Goal: Information Seeking & Learning: Learn about a topic

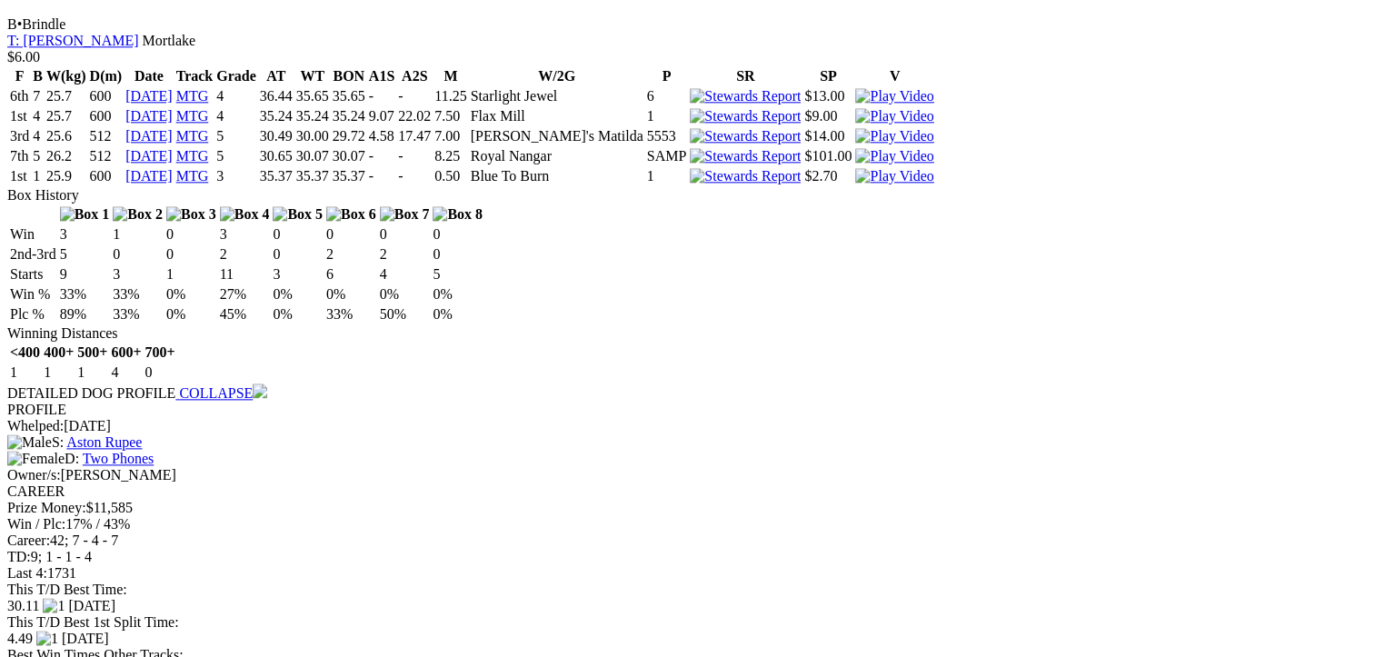
scroll to position [2544, 0]
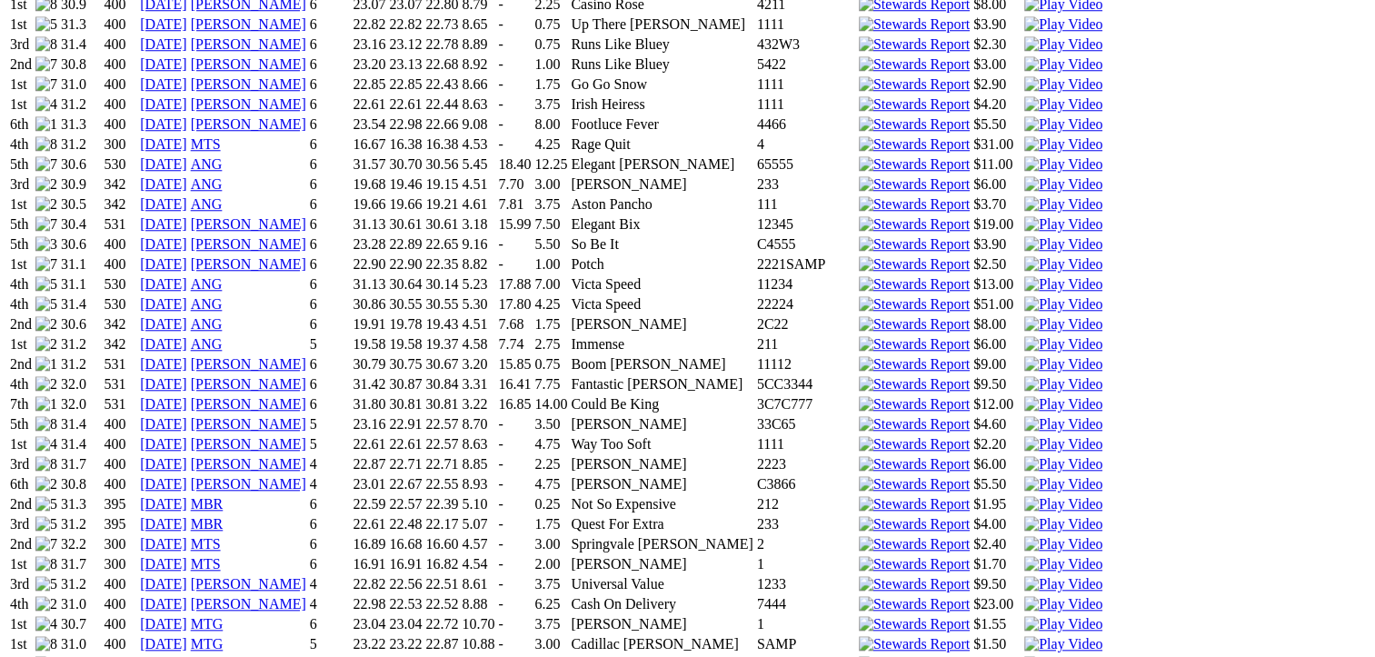
scroll to position [1726, 0]
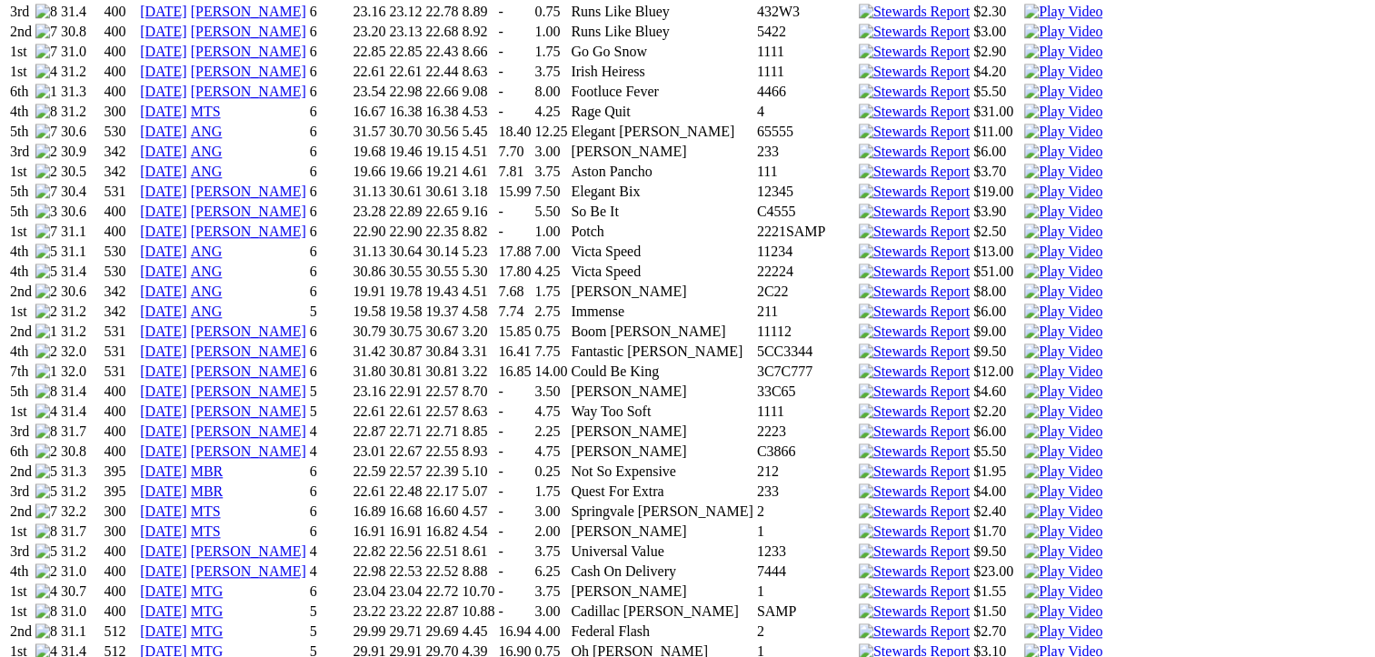
click at [1024, 623] on img at bounding box center [1063, 631] width 78 height 16
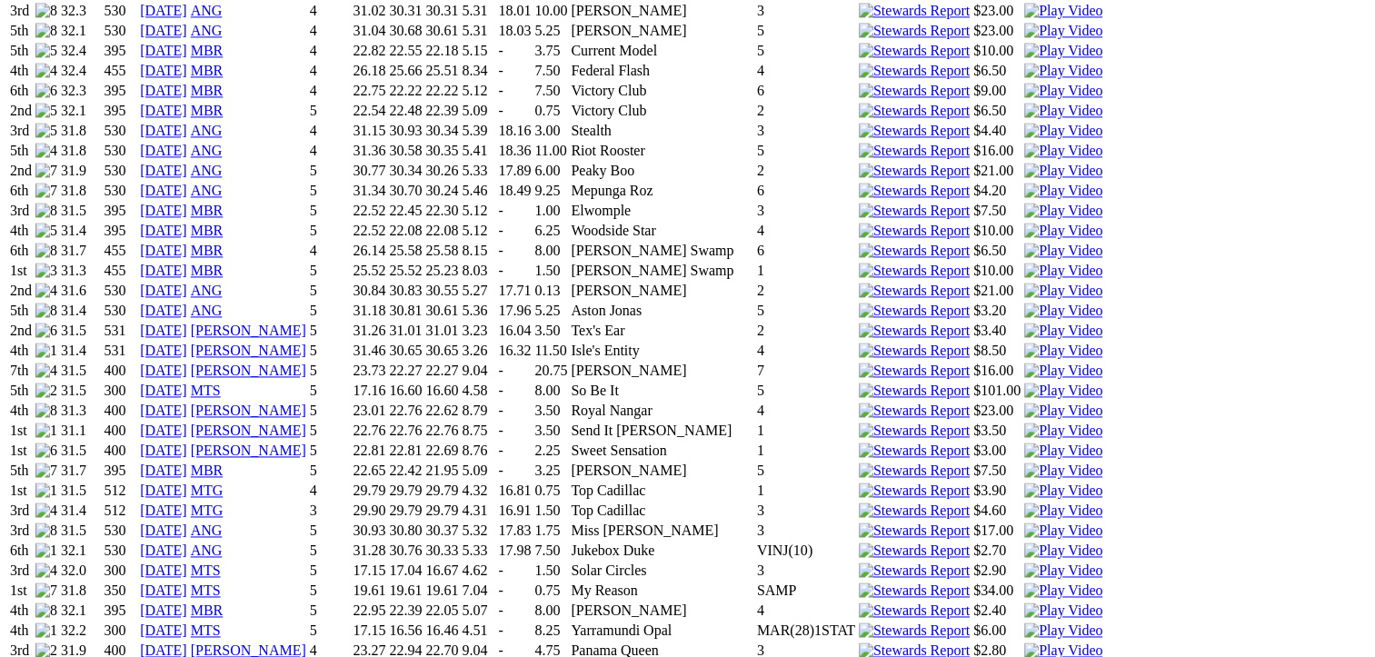
scroll to position [2544, 0]
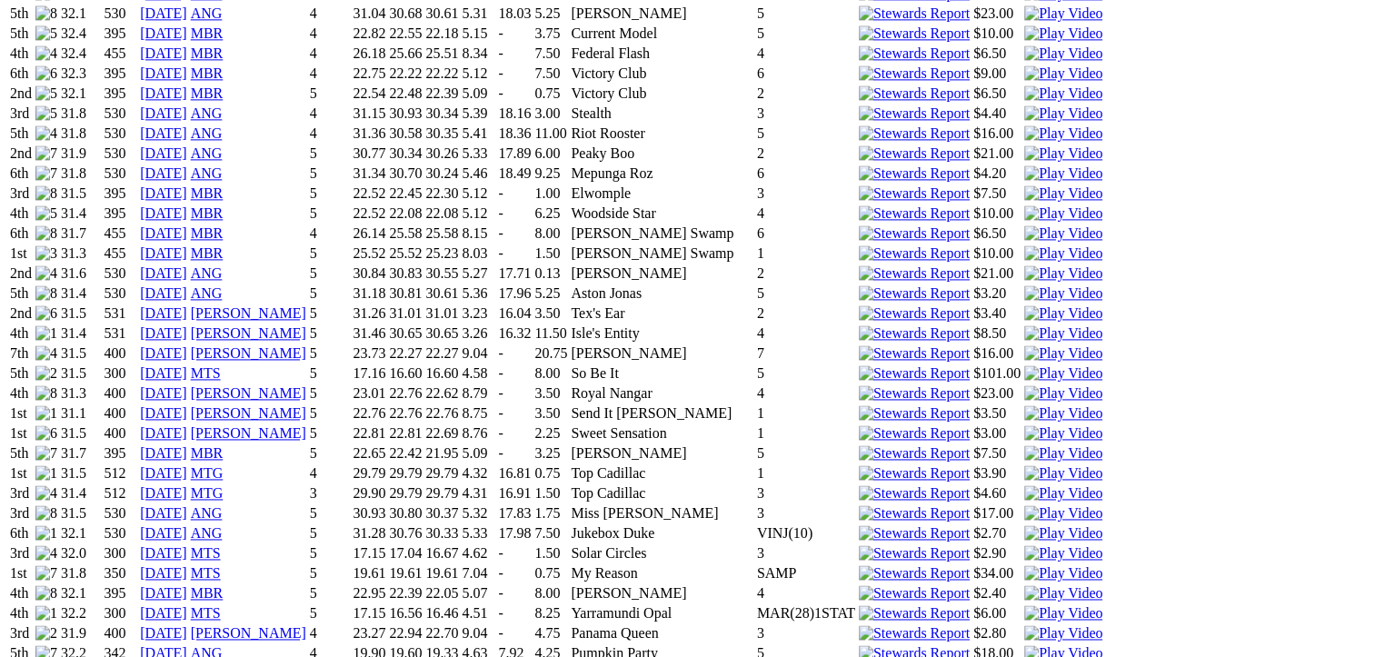
click at [1024, 485] on img at bounding box center [1063, 493] width 78 height 16
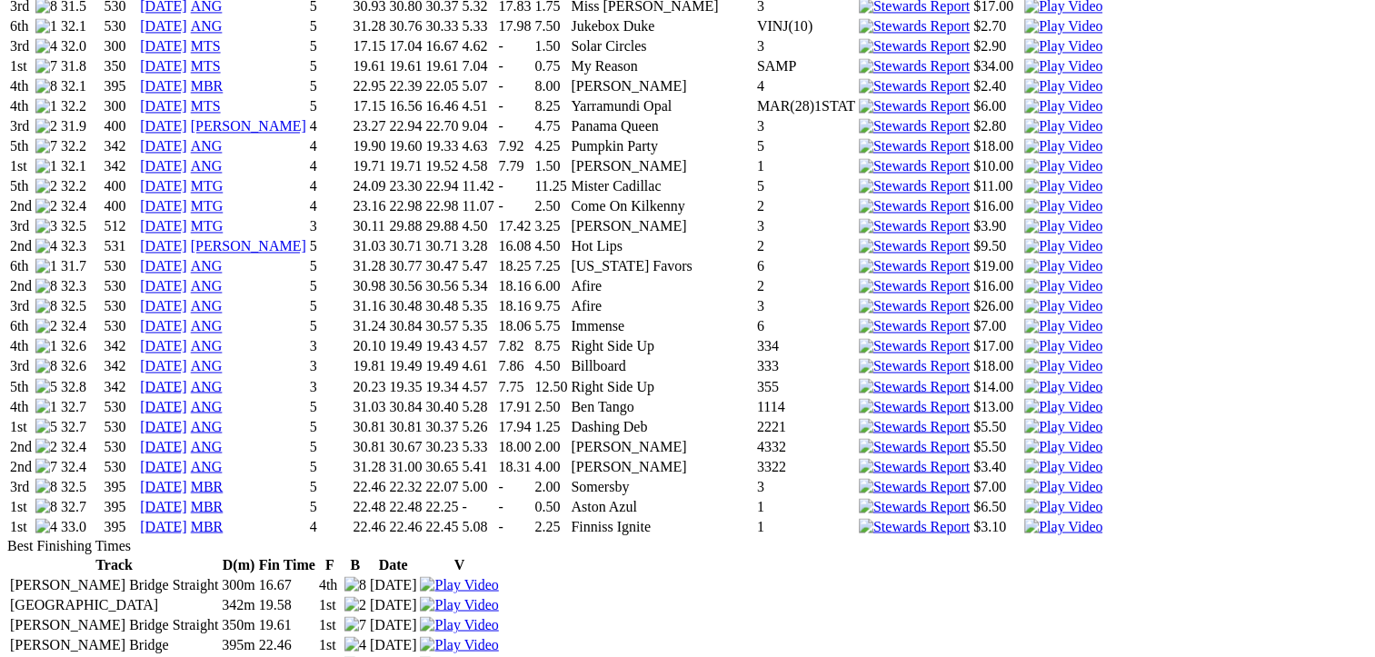
scroll to position [3271, 0]
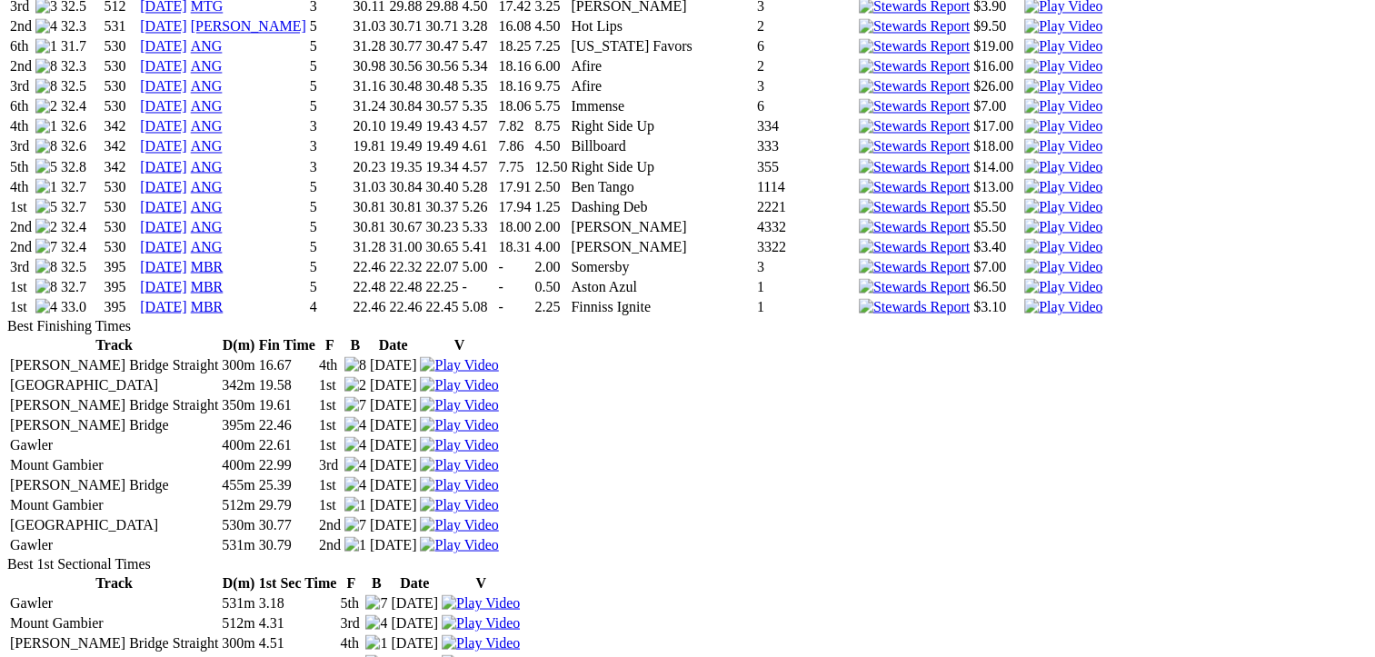
click at [1024, 294] on img at bounding box center [1063, 286] width 78 height 16
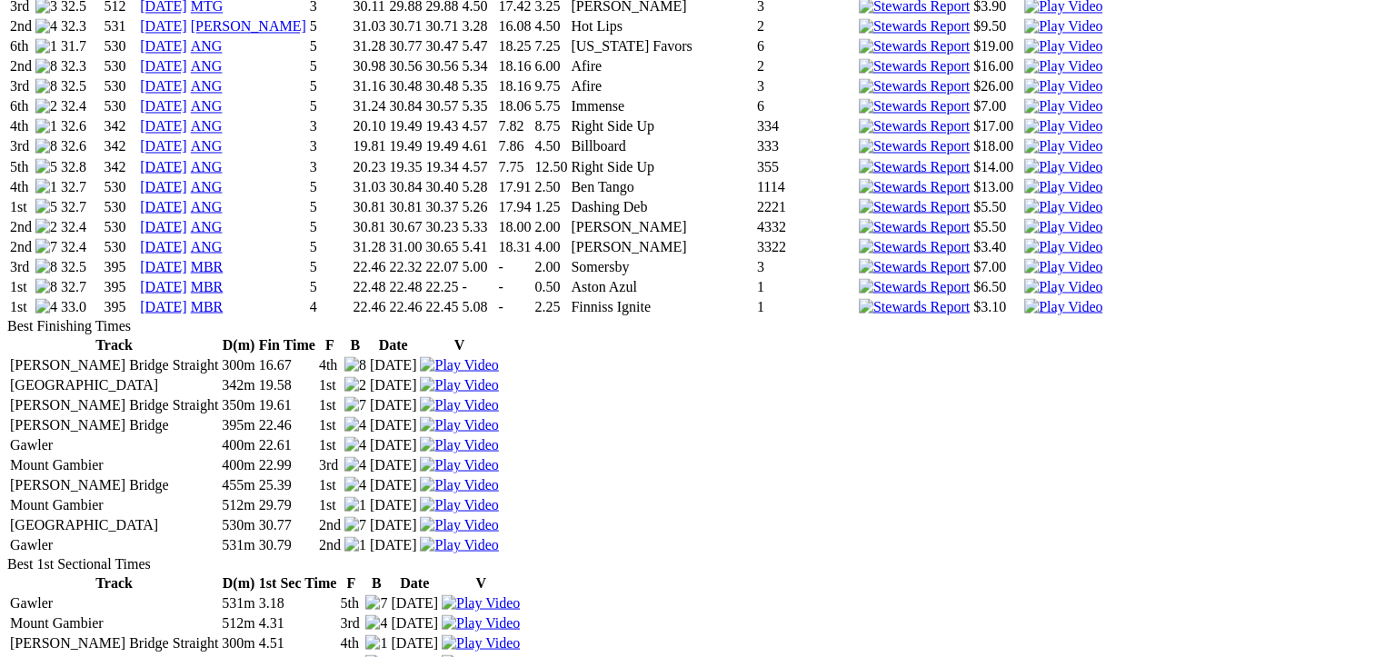
click at [1024, 254] on img at bounding box center [1063, 246] width 78 height 16
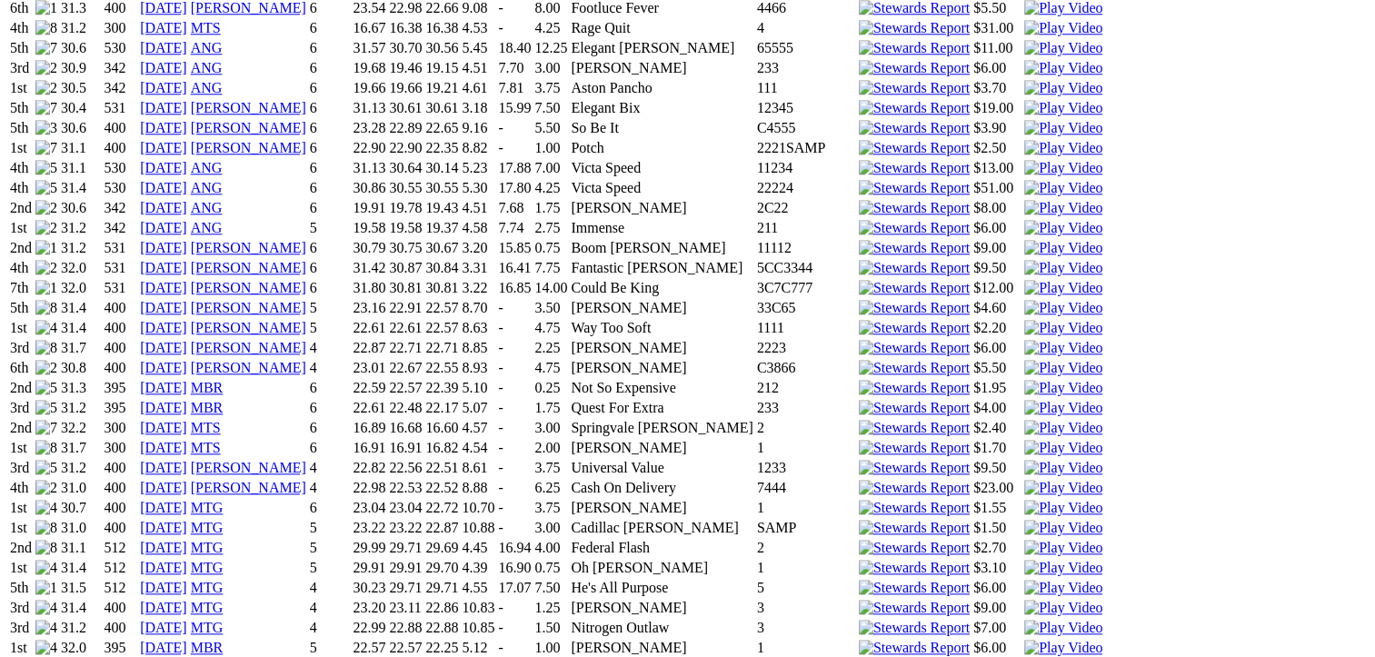
scroll to position [1635, 0]
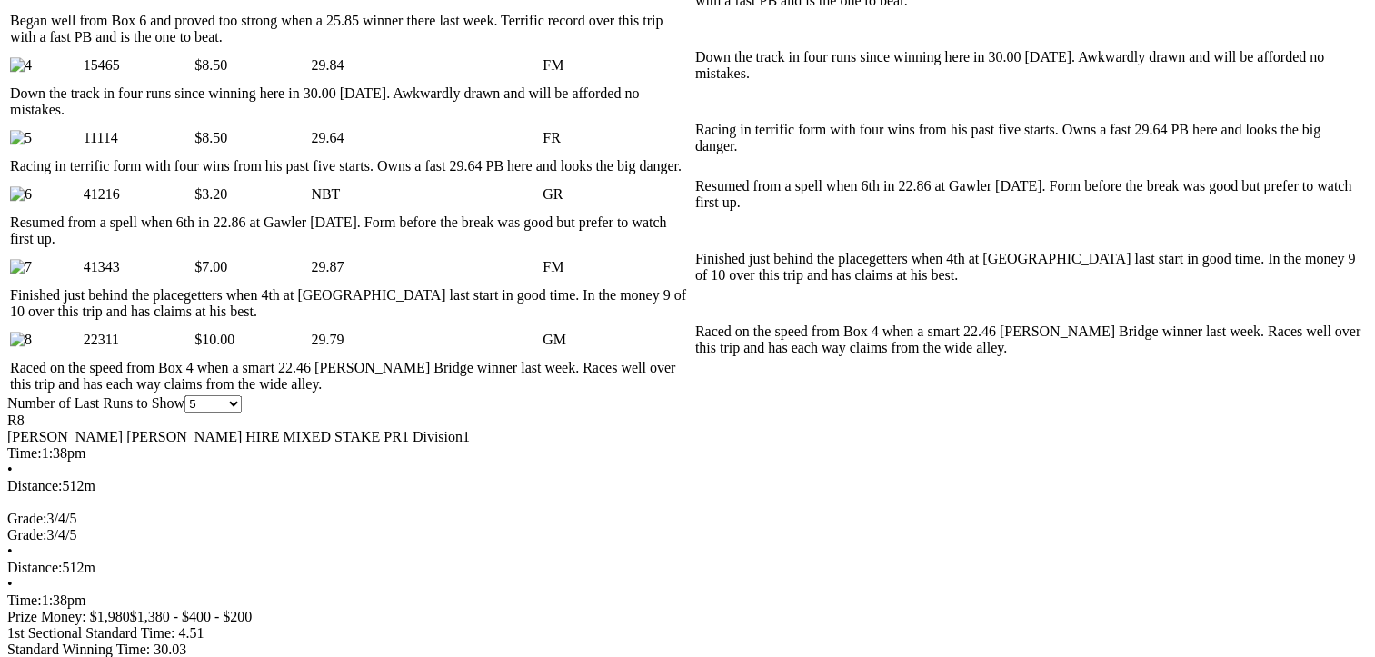
scroll to position [1363, 0]
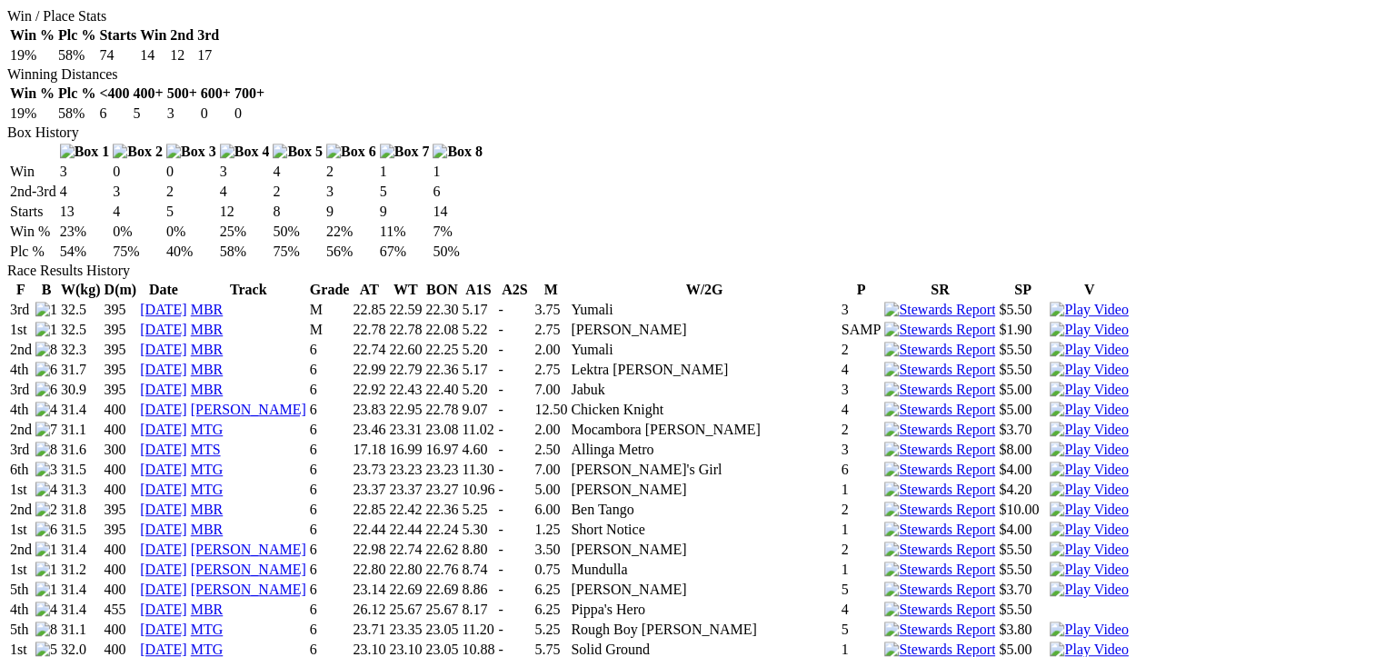
scroll to position [1181, 0]
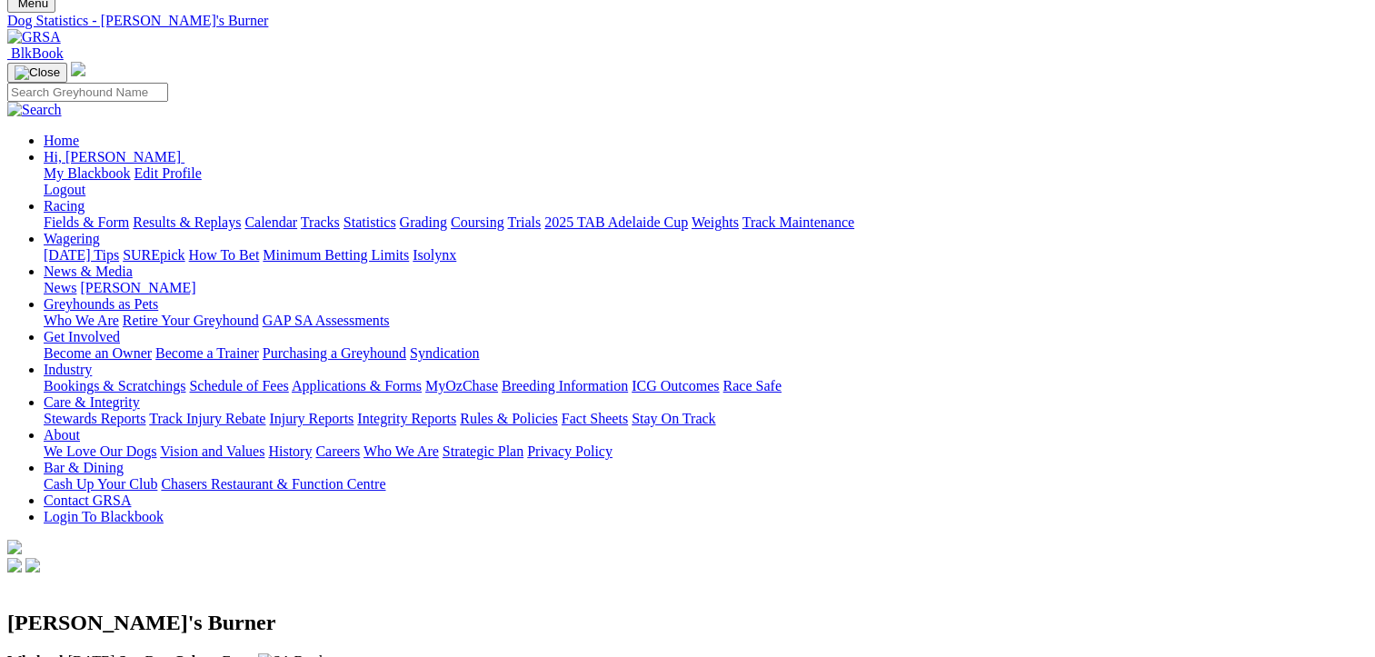
scroll to position [0, 0]
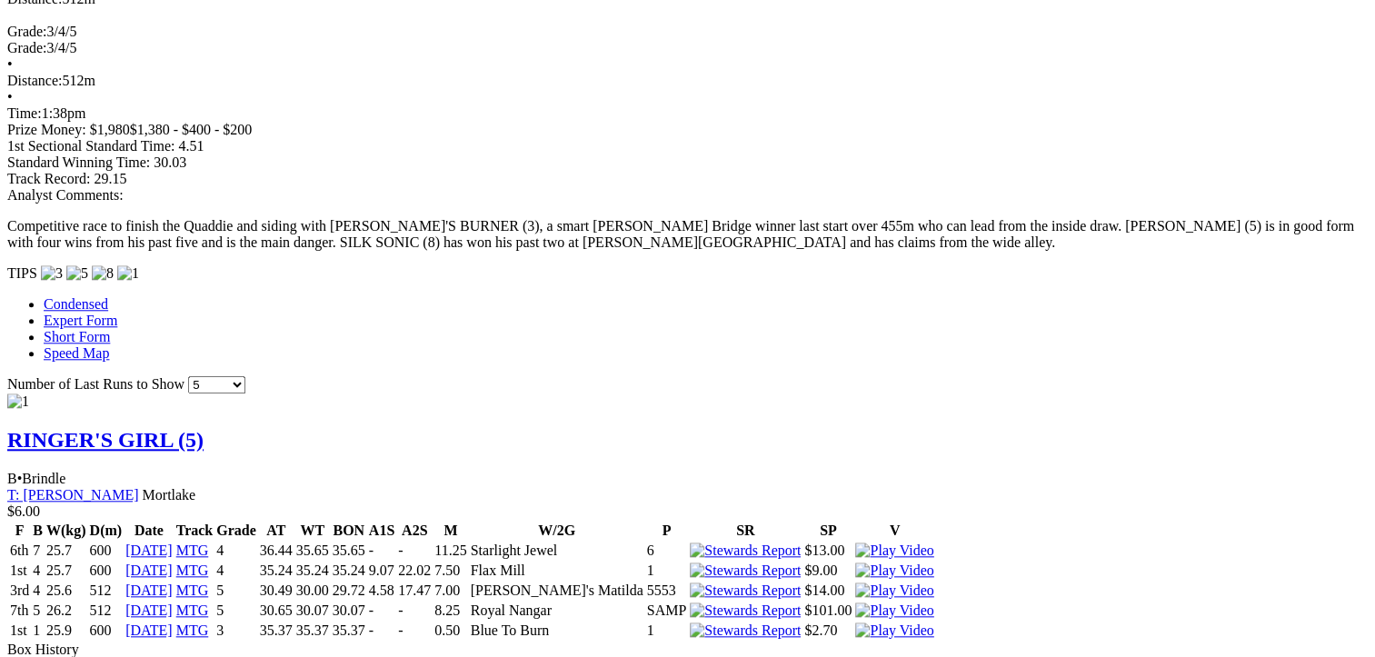
scroll to position [2180, 0]
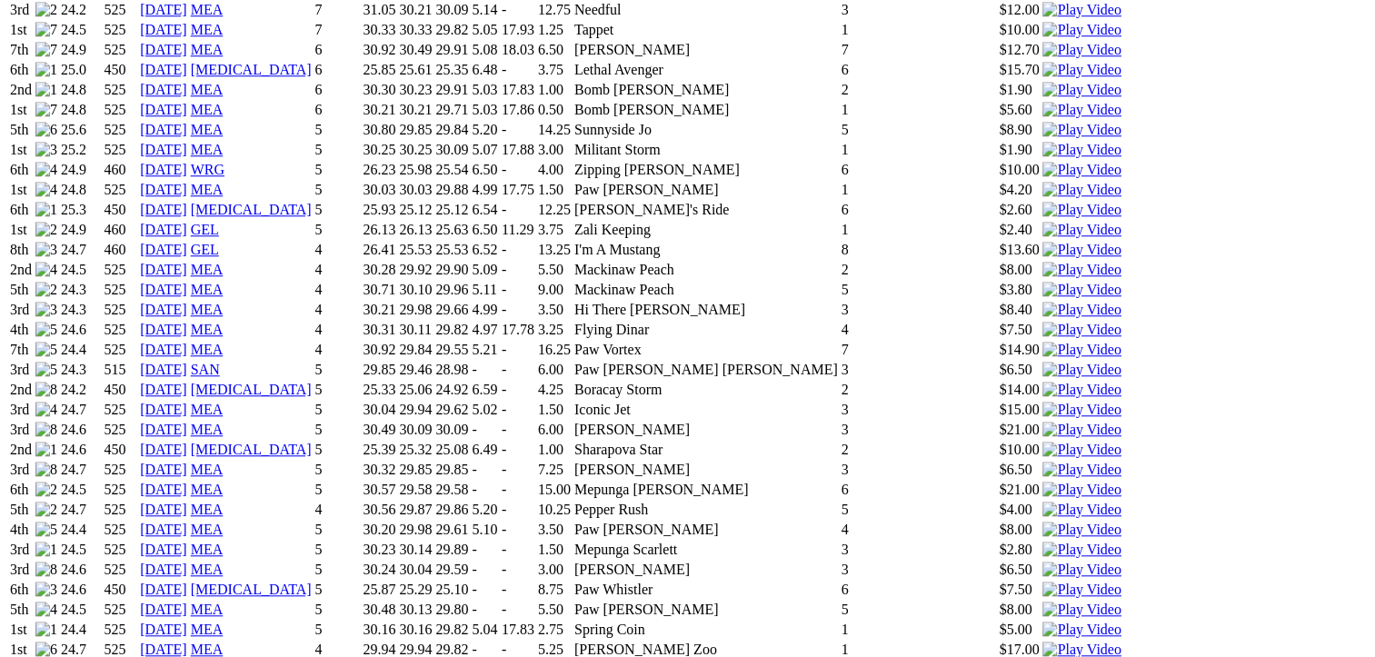
scroll to position [1544, 0]
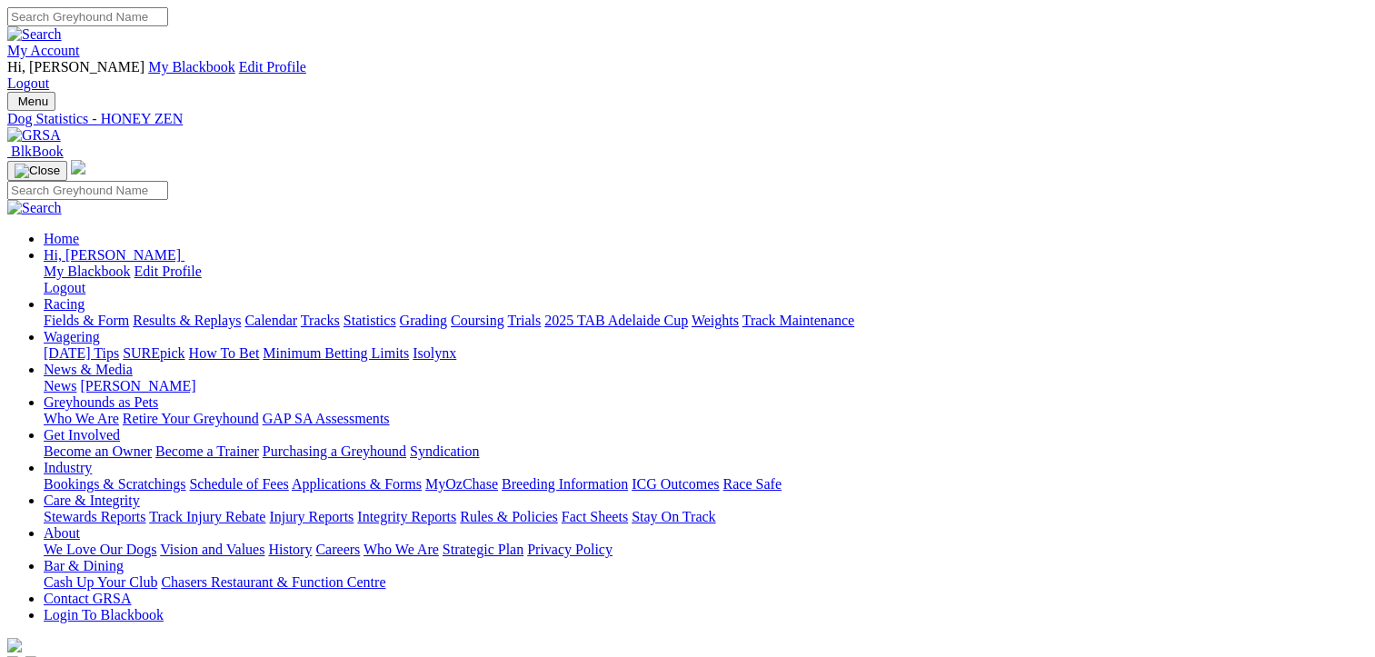
scroll to position [0, 0]
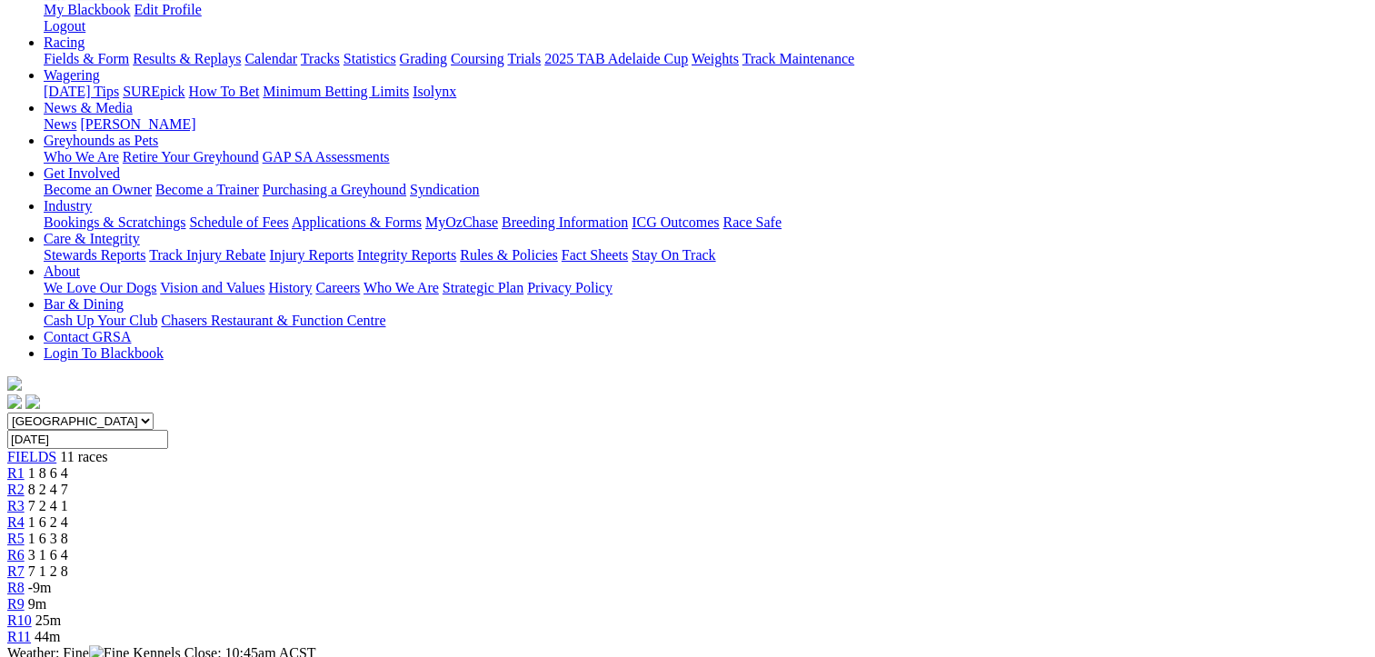
scroll to position [182, 0]
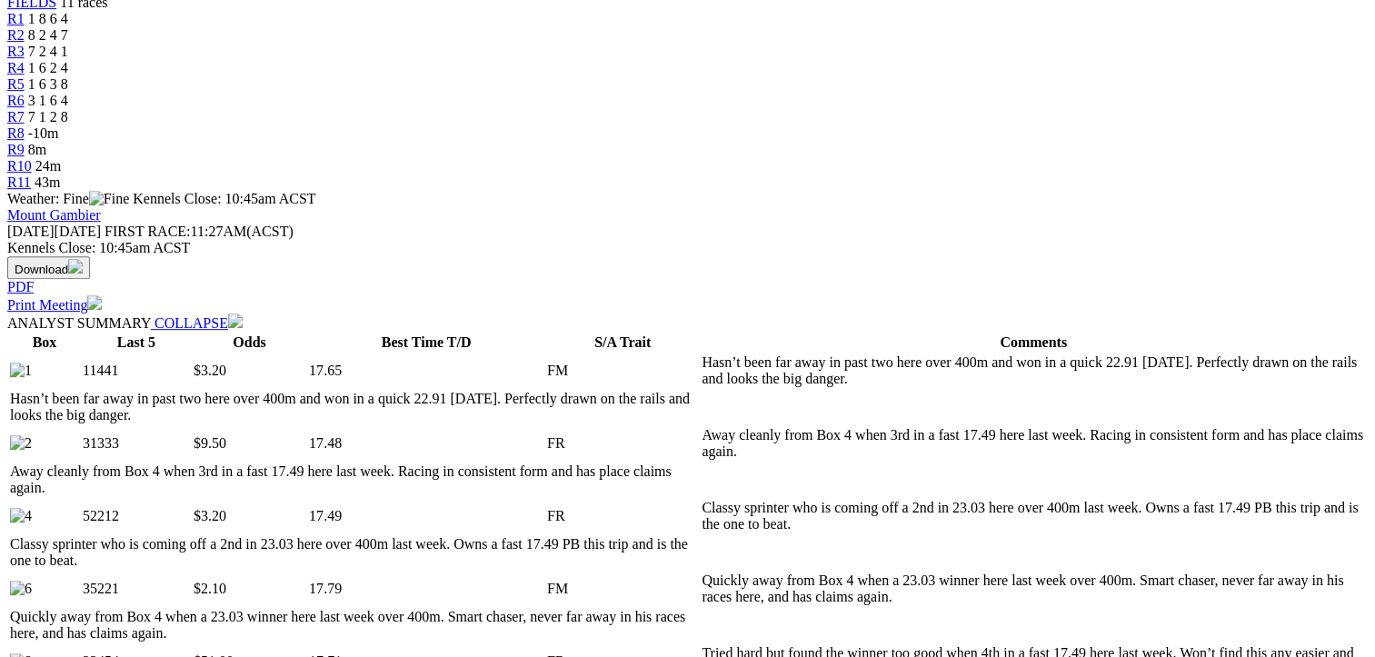
scroll to position [727, 0]
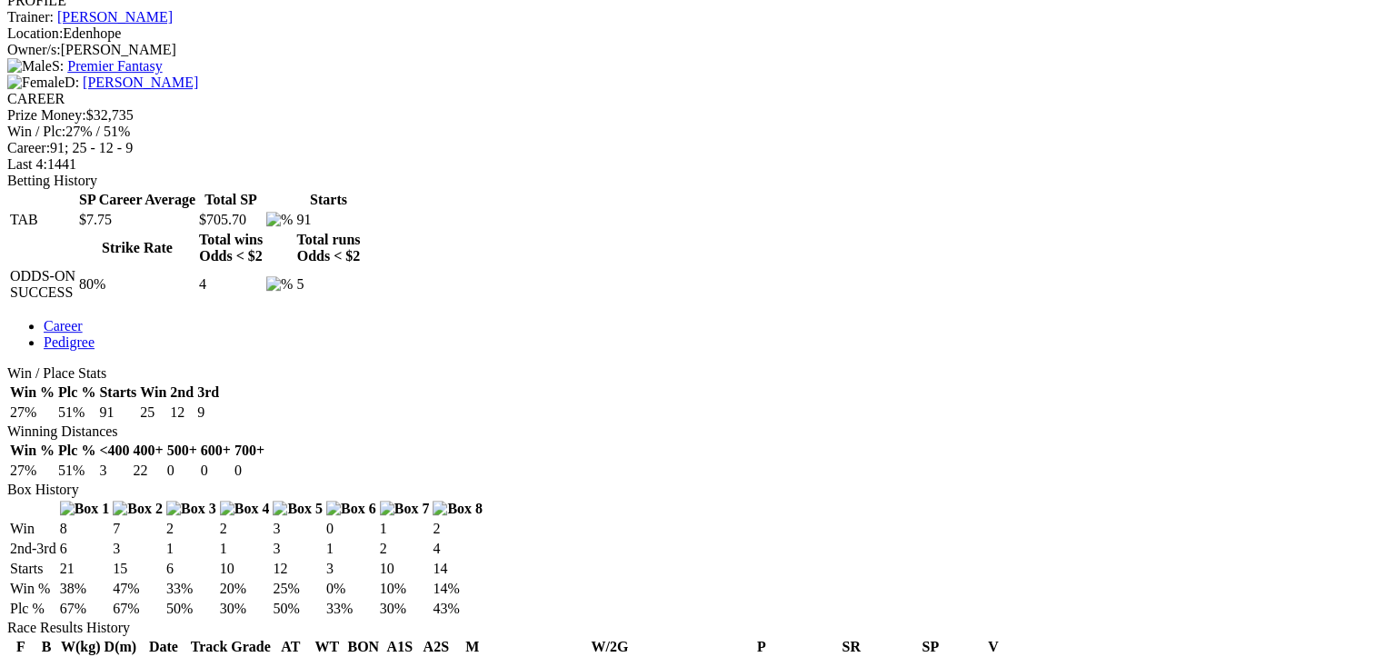
scroll to position [818, 0]
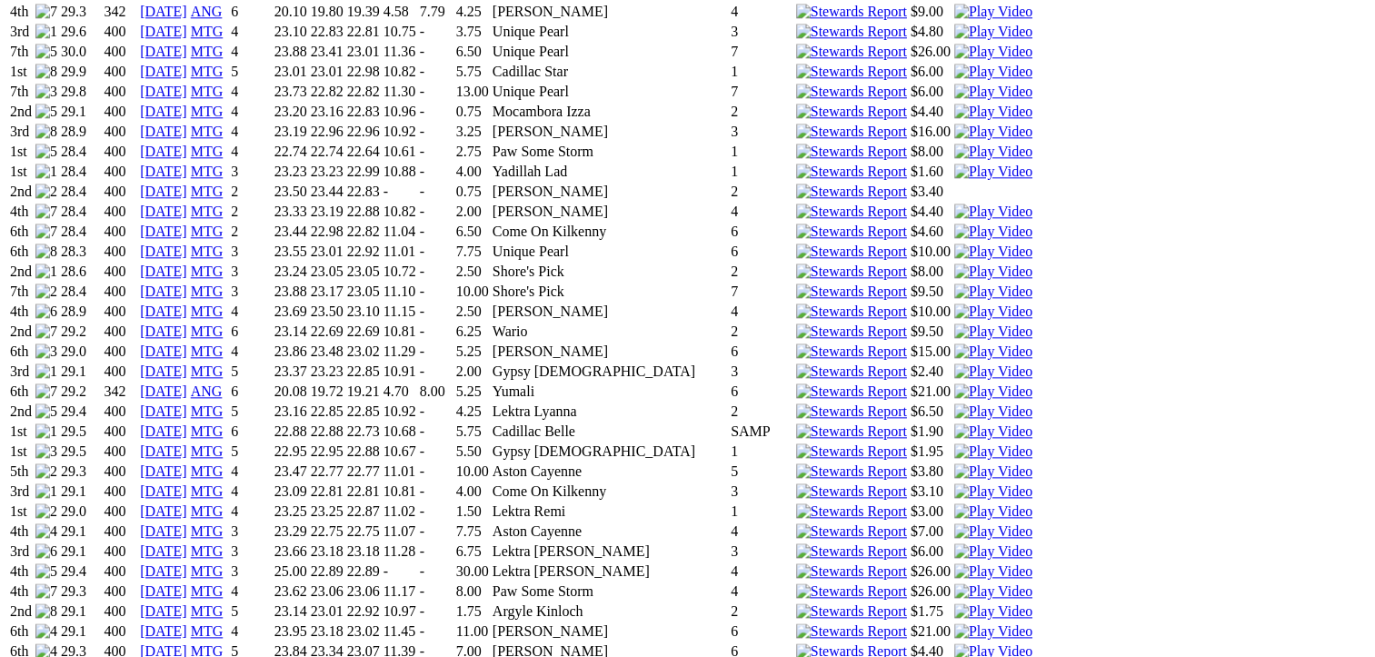
scroll to position [1999, 0]
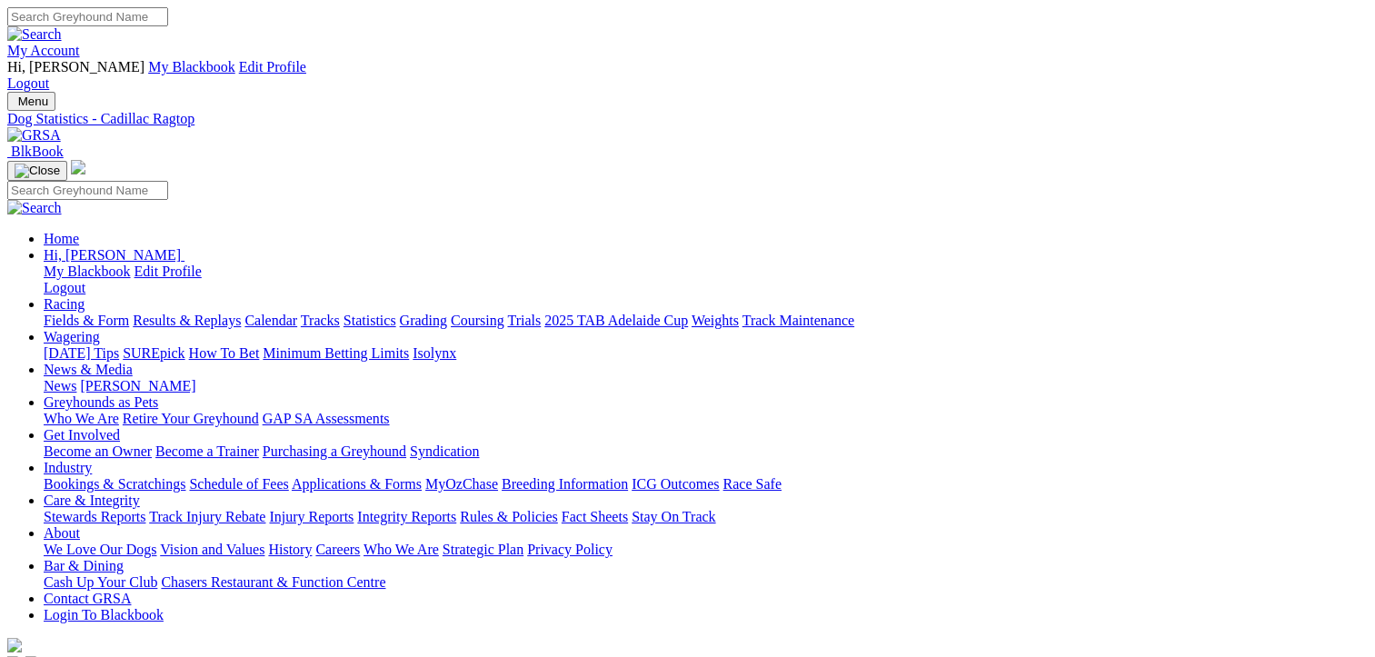
click at [396, 313] on link "Statistics" at bounding box center [369, 320] width 53 height 15
type input "DARCY DAKOTA"
